Goal: Download file/media

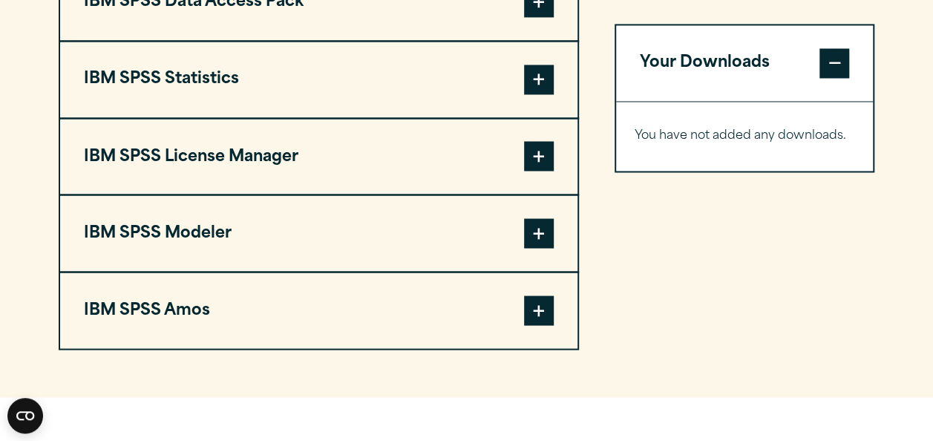
scroll to position [1220, 0]
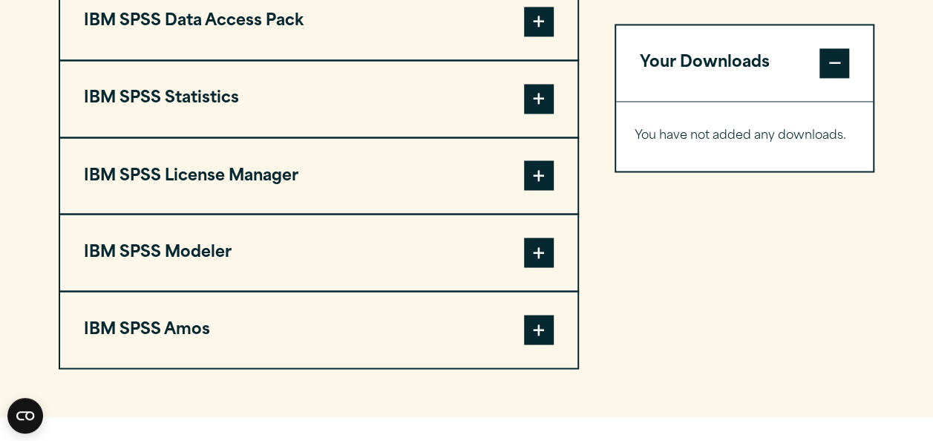
click at [307, 337] on button "IBM SPSS Amos" at bounding box center [318, 330] width 517 height 76
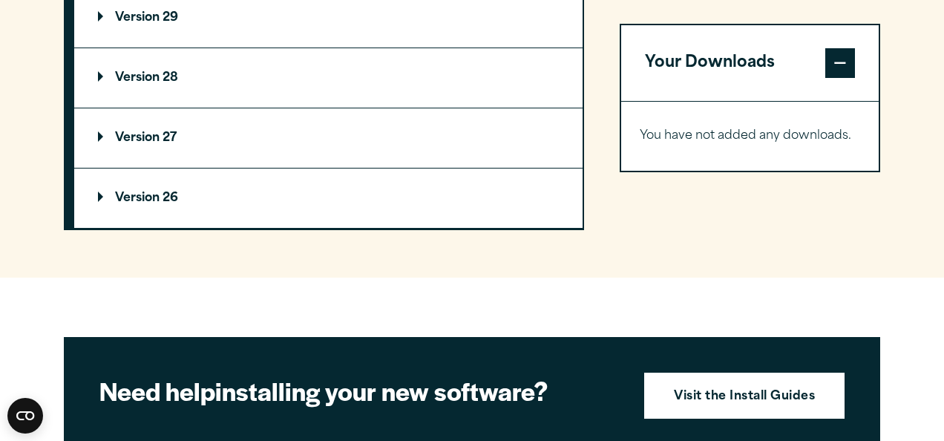
scroll to position [1721, 0]
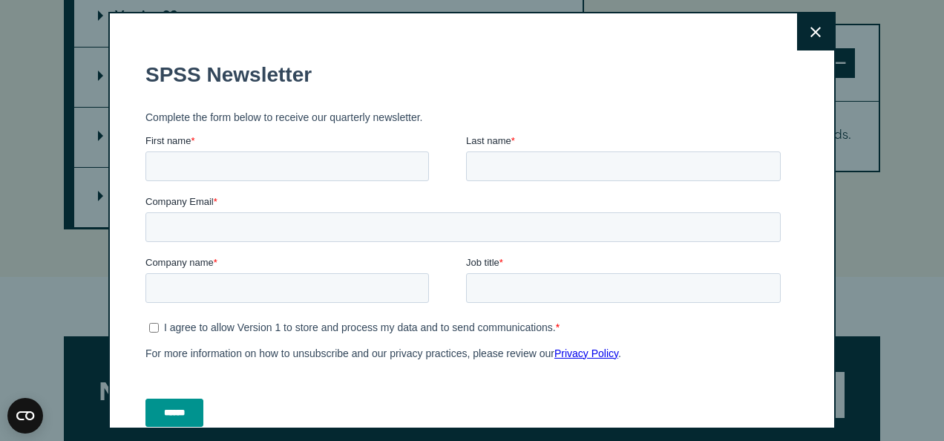
click at [797, 34] on button "Close" at bounding box center [815, 31] width 37 height 37
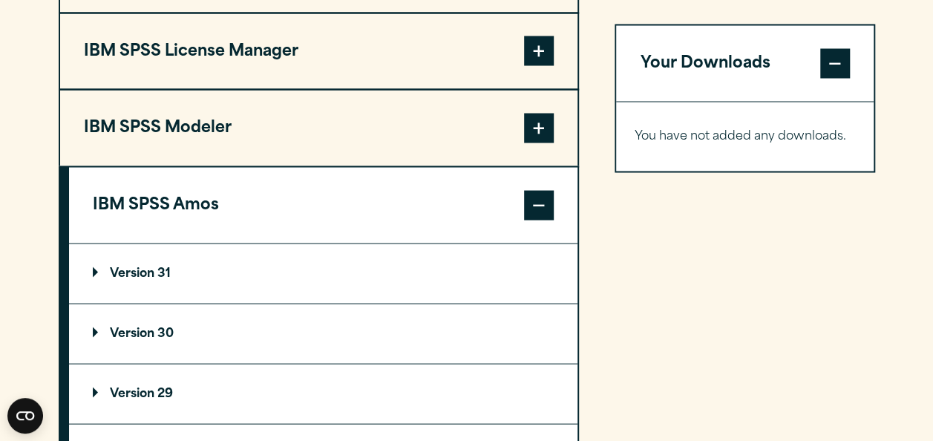
scroll to position [1327, 0]
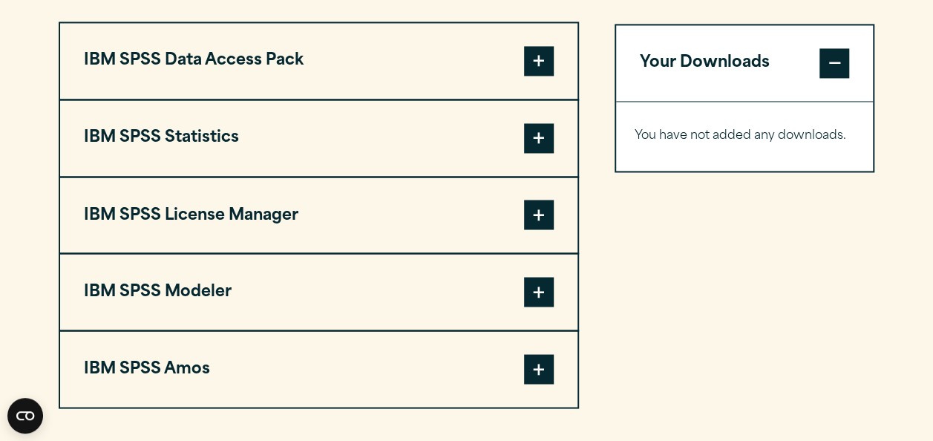
scroll to position [1131, 0]
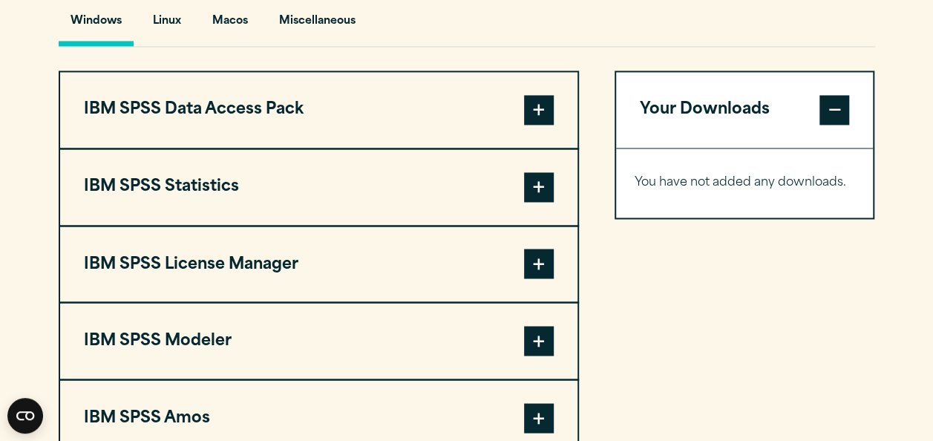
click at [459, 188] on button "IBM SPSS Statistics" at bounding box center [318, 187] width 517 height 76
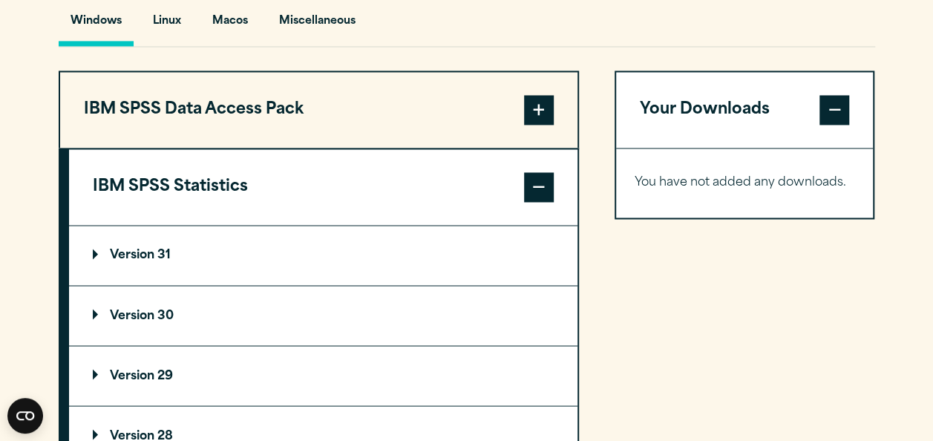
click at [145, 364] on summary "Version 29" at bounding box center [323, 375] width 508 height 59
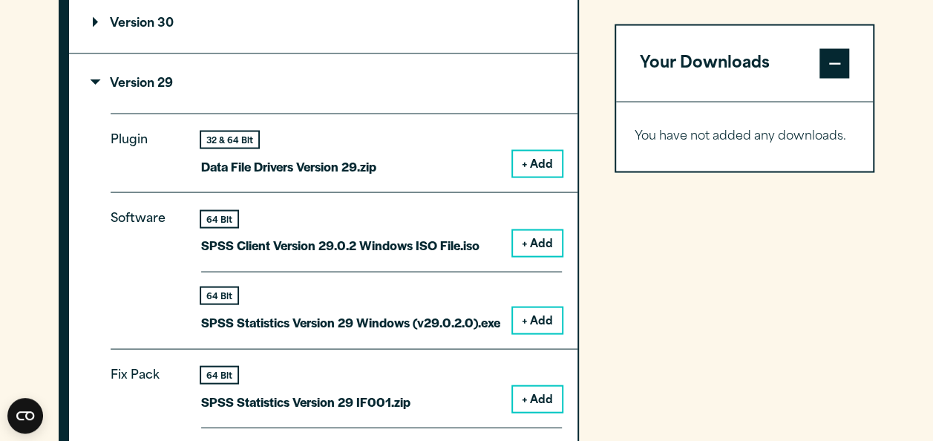
scroll to position [1471, 0]
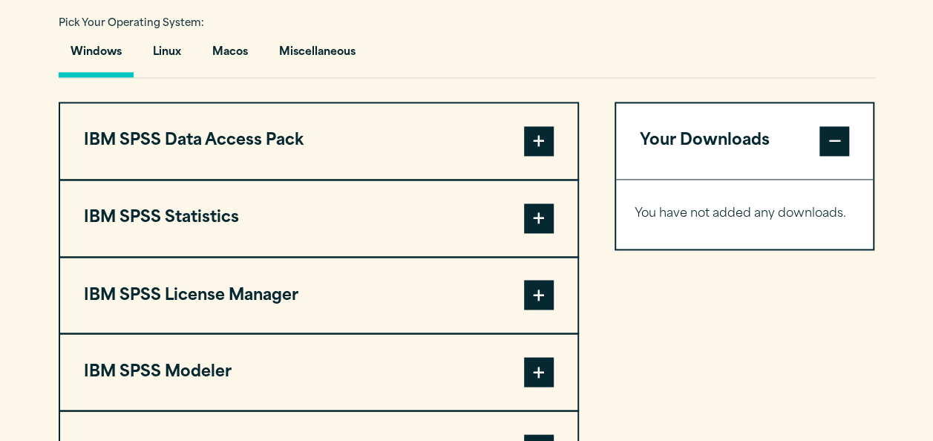
scroll to position [1109, 0]
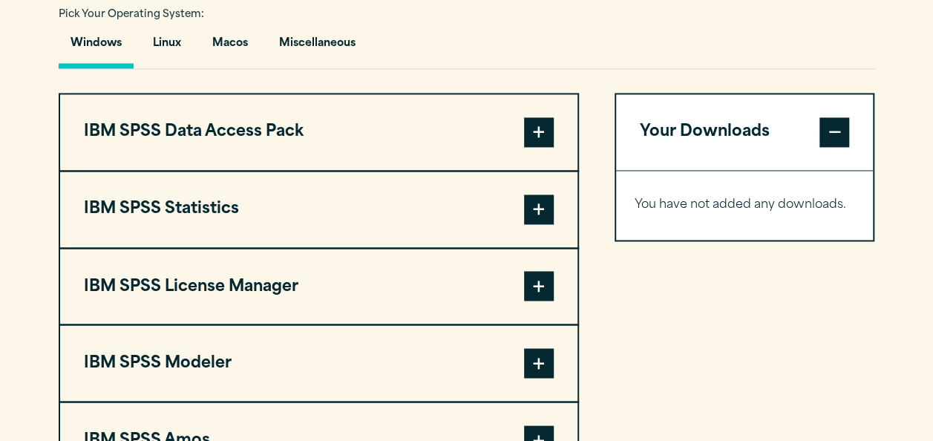
click at [538, 191] on button "IBM SPSS Statistics" at bounding box center [318, 209] width 517 height 76
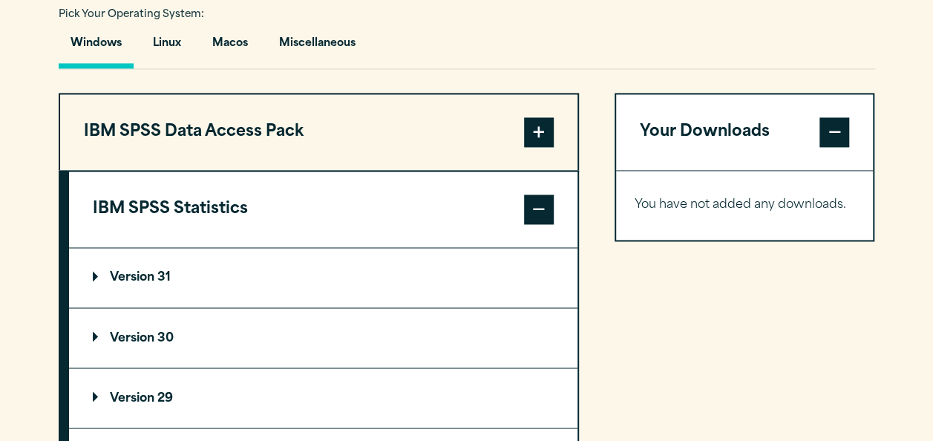
click at [316, 395] on summary "Version 29" at bounding box center [323, 397] width 508 height 59
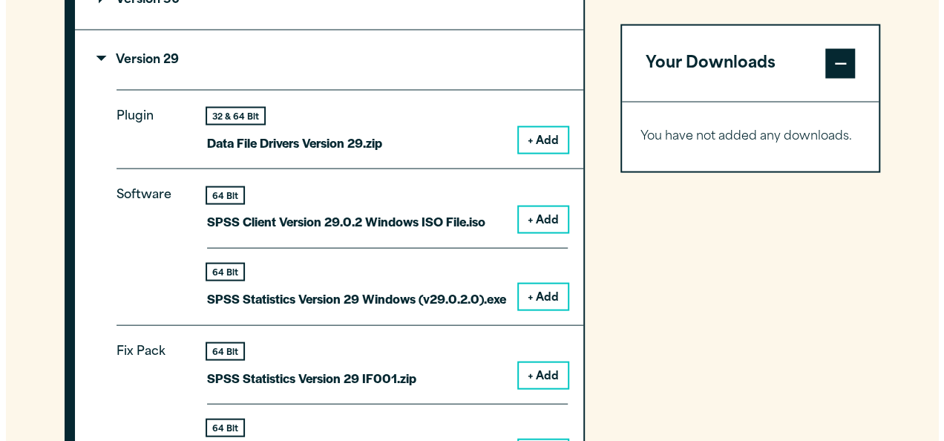
scroll to position [1446, 0]
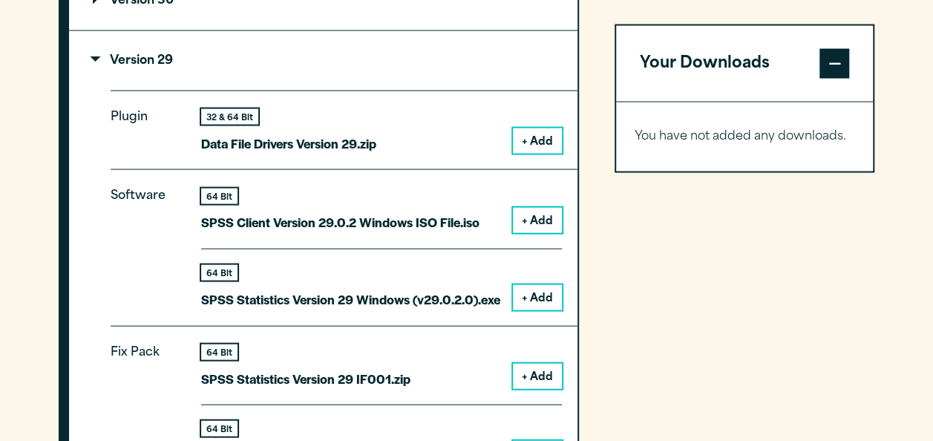
click at [539, 217] on button "+ Add" at bounding box center [537, 220] width 49 height 25
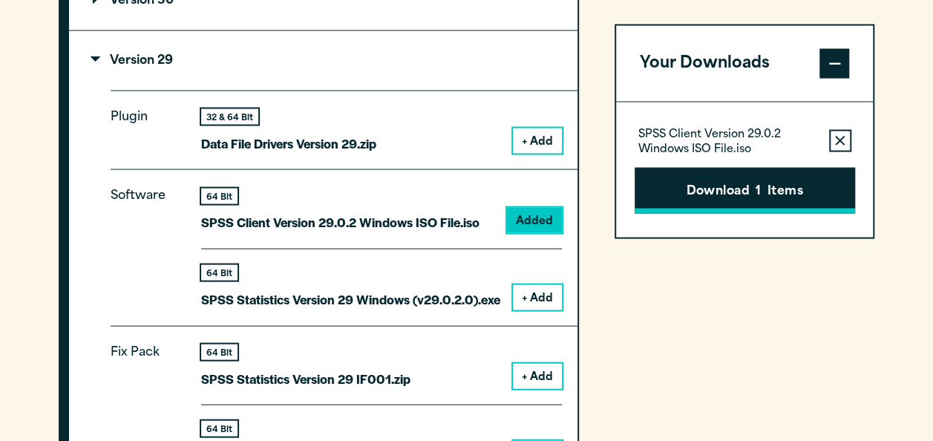
click at [718, 196] on button "Download 1 Items" at bounding box center [744, 190] width 220 height 46
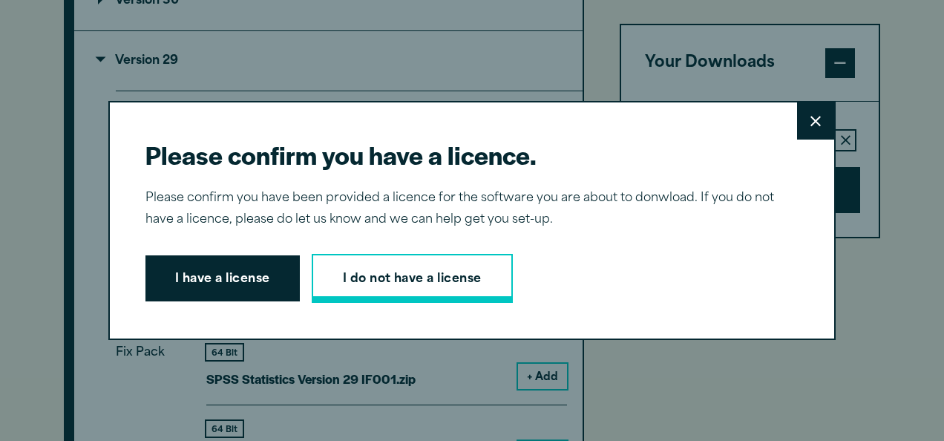
click at [383, 280] on link "I do not have a license" at bounding box center [412, 278] width 201 height 49
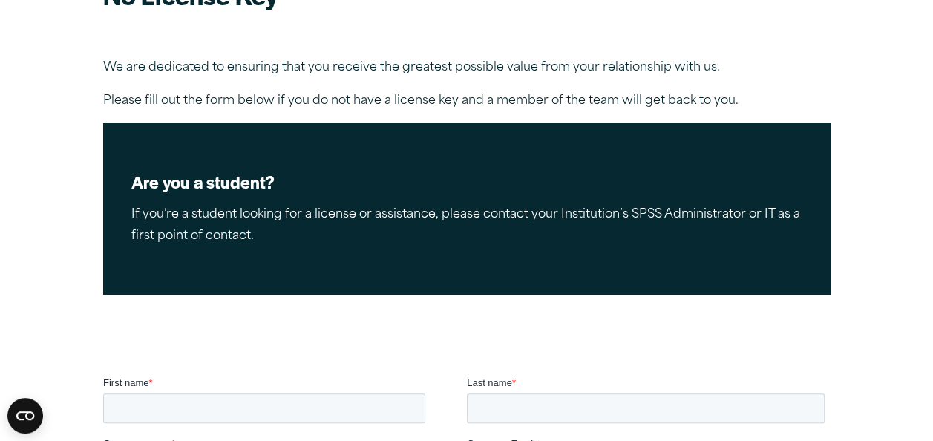
scroll to position [93, 0]
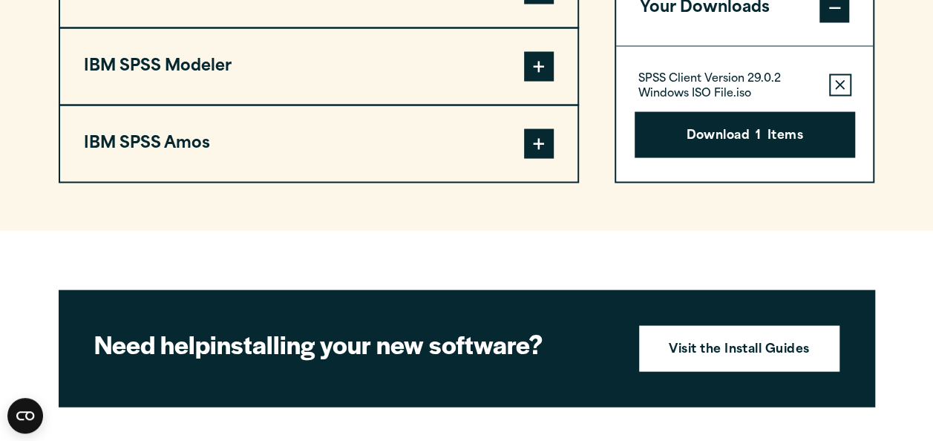
scroll to position [1446, 0]
